Goal: Find specific page/section: Find specific page/section

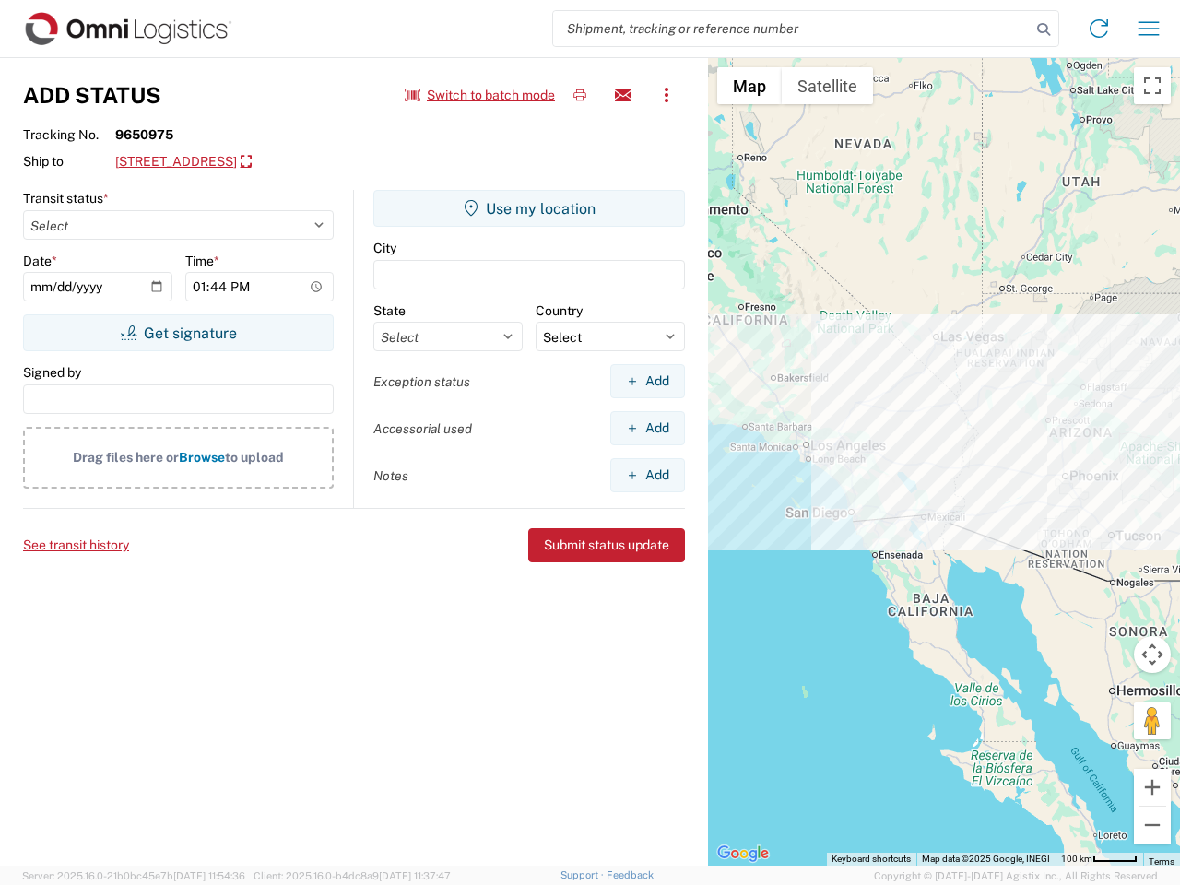
click at [792, 29] on input "search" at bounding box center [792, 28] width 478 height 35
click at [1044, 30] on icon at bounding box center [1044, 30] width 26 height 26
click at [1099, 29] on icon at bounding box center [1099, 29] width 30 height 30
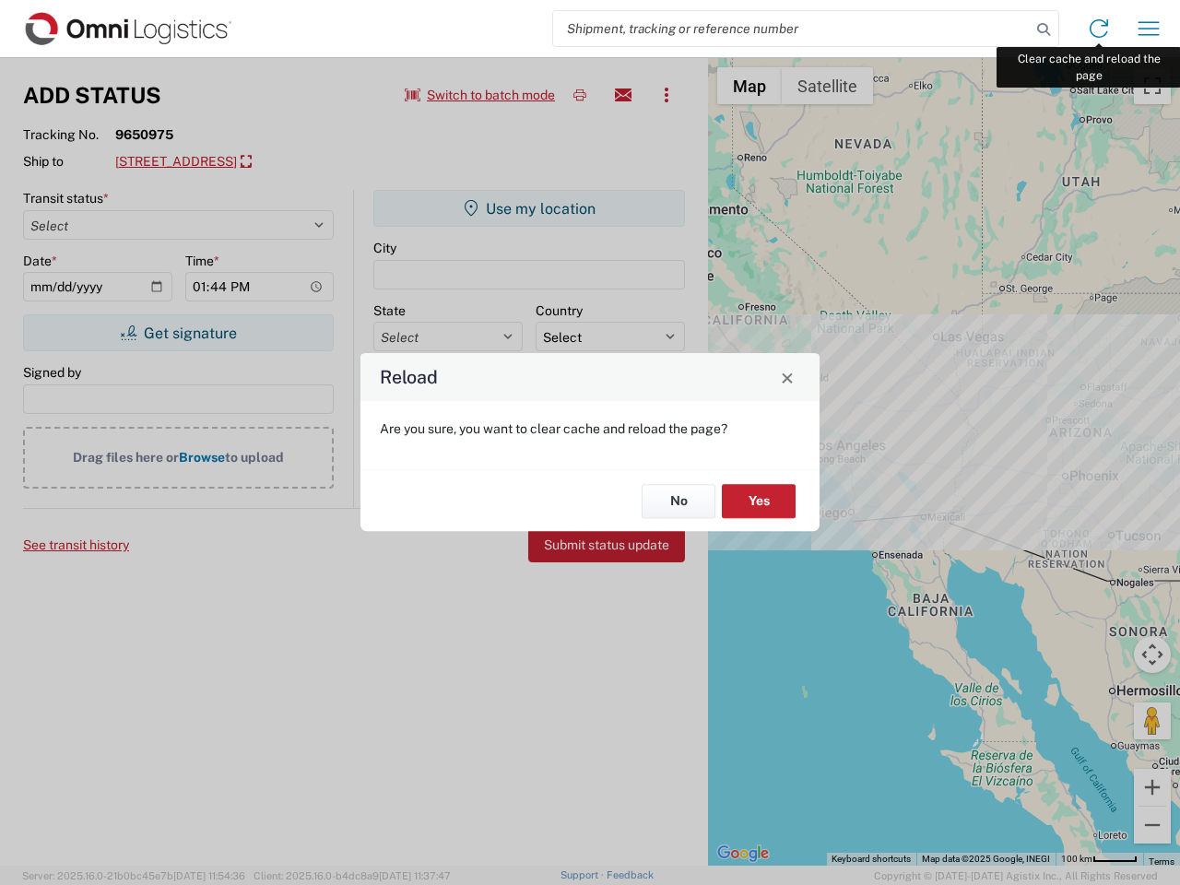
click at [1149, 29] on div "Reload Are you sure, you want to clear cache and reload the page? No Yes" at bounding box center [590, 442] width 1180 height 885
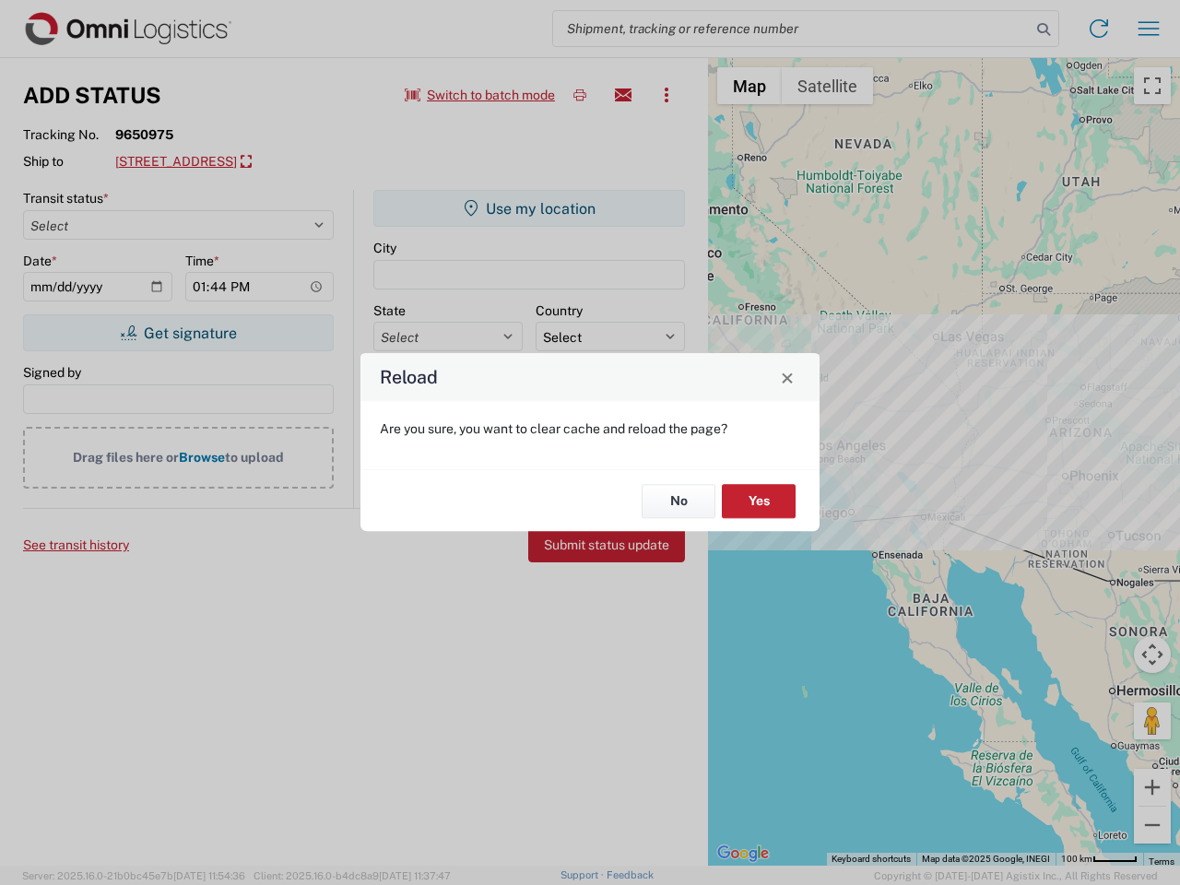
click at [480, 95] on div "Reload Are you sure, you want to clear cache and reload the page? No Yes" at bounding box center [590, 442] width 1180 height 885
click at [580, 95] on div "Reload Are you sure, you want to clear cache and reload the page? No Yes" at bounding box center [590, 442] width 1180 height 885
click at [623, 95] on div "Reload Are you sure, you want to clear cache and reload the page? No Yes" at bounding box center [590, 442] width 1180 height 885
click at [667, 95] on div "Reload Are you sure, you want to clear cache and reload the page? No Yes" at bounding box center [590, 442] width 1180 height 885
click at [242, 162] on div "Reload Are you sure, you want to clear cache and reload the page? No Yes" at bounding box center [590, 442] width 1180 height 885
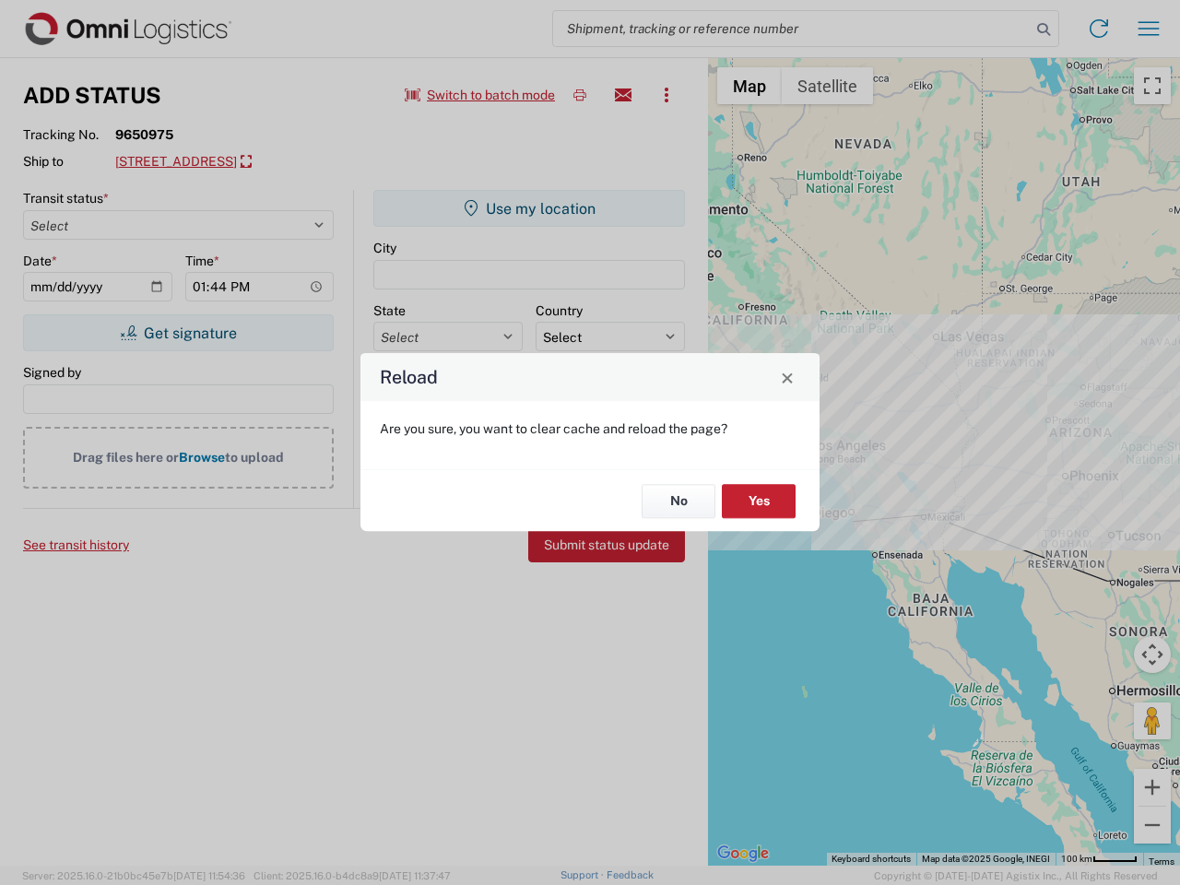
click at [178, 333] on div "Reload Are you sure, you want to clear cache and reload the page? No Yes" at bounding box center [590, 442] width 1180 height 885
